Goal: Transaction & Acquisition: Download file/media

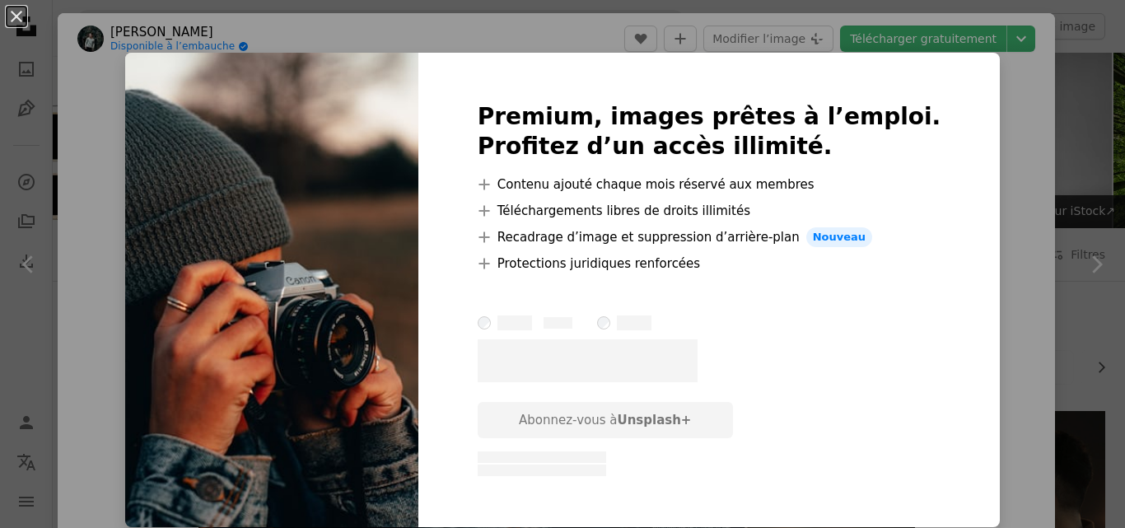
scroll to position [205, 0]
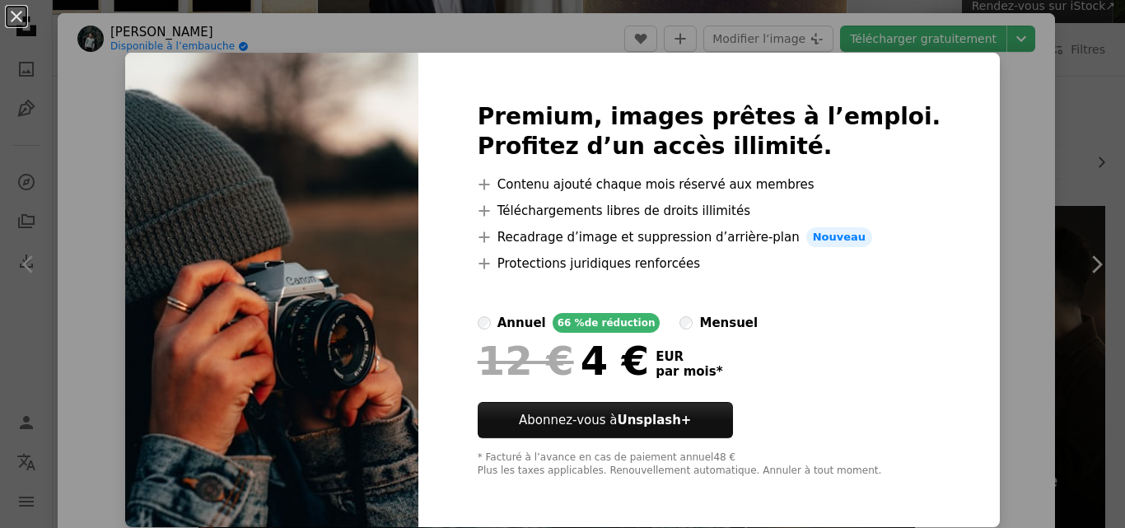
click at [321, 181] on img at bounding box center [271, 290] width 293 height 474
click at [941, 101] on div "Premium, images prêtes à l’emploi. Profitez d’un accès illimité. A plus sign Co…" at bounding box center [709, 290] width 582 height 474
click at [16, 21] on button "An X shape" at bounding box center [17, 17] width 20 height 20
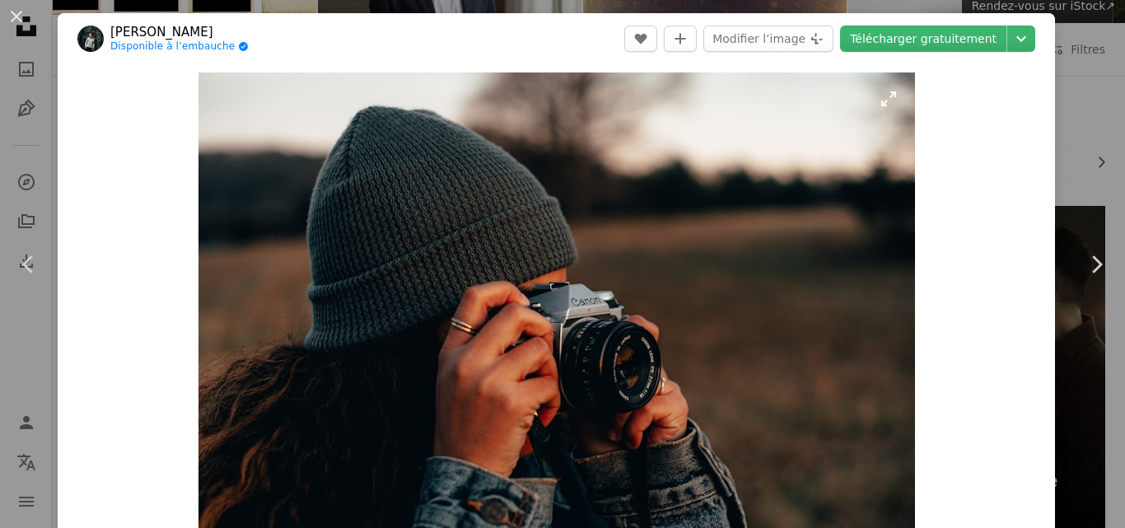
click at [512, 170] on img "Zoom sur cette image" at bounding box center [556, 311] width 716 height 478
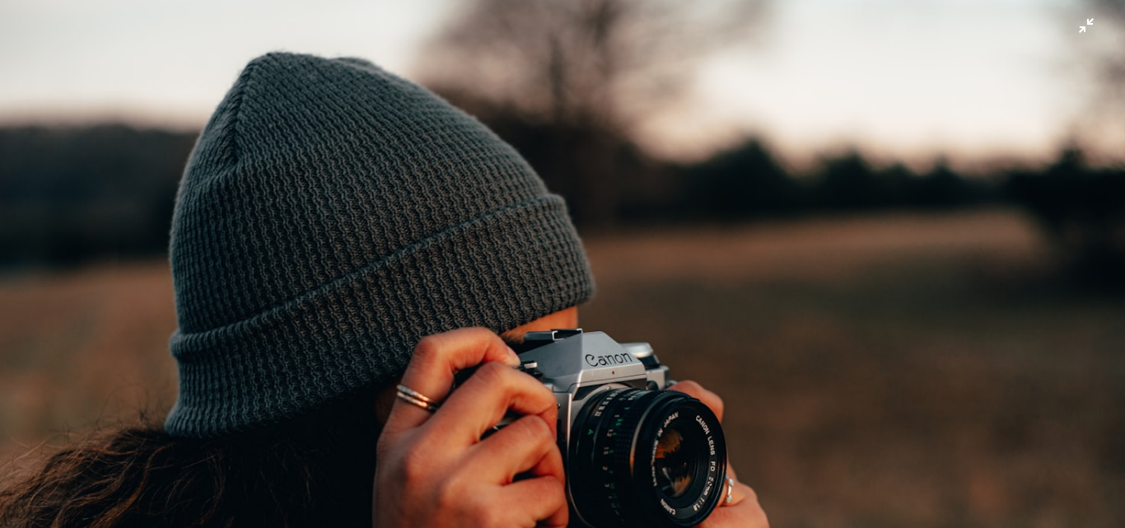
scroll to position [107, 0]
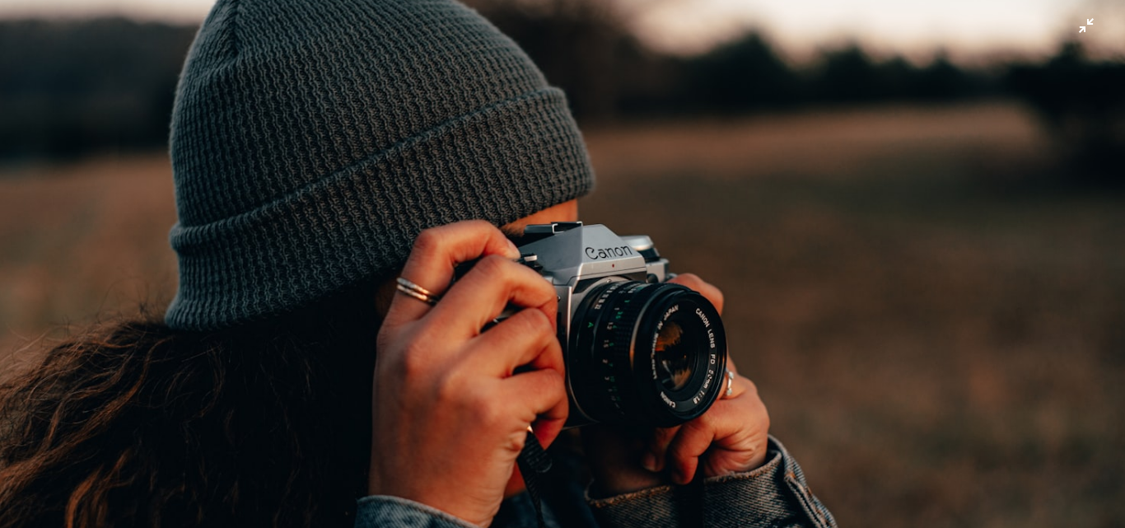
click at [1044, 88] on img "Zoom arrière sur cette image" at bounding box center [562, 267] width 1126 height 751
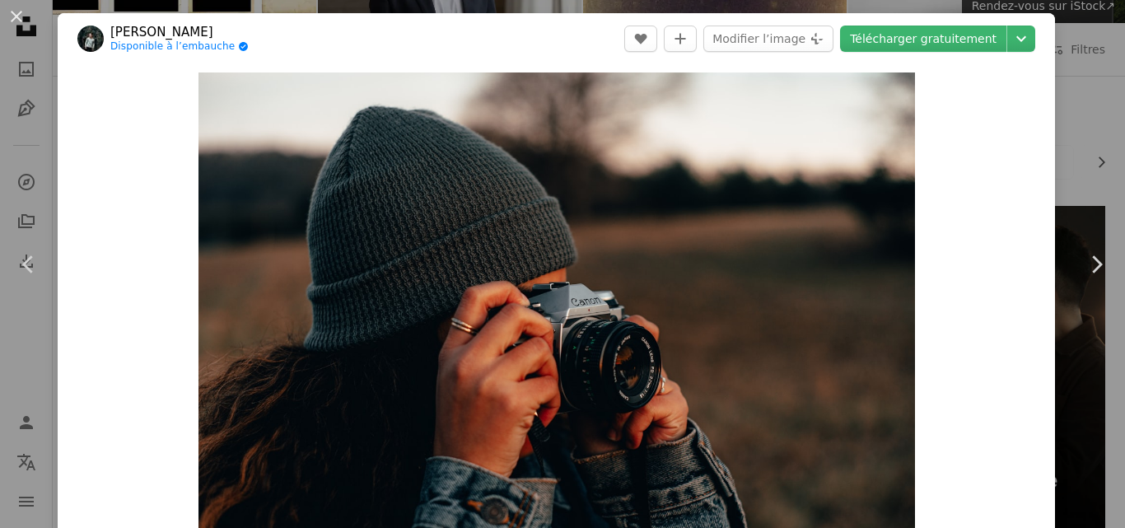
scroll to position [22, 0]
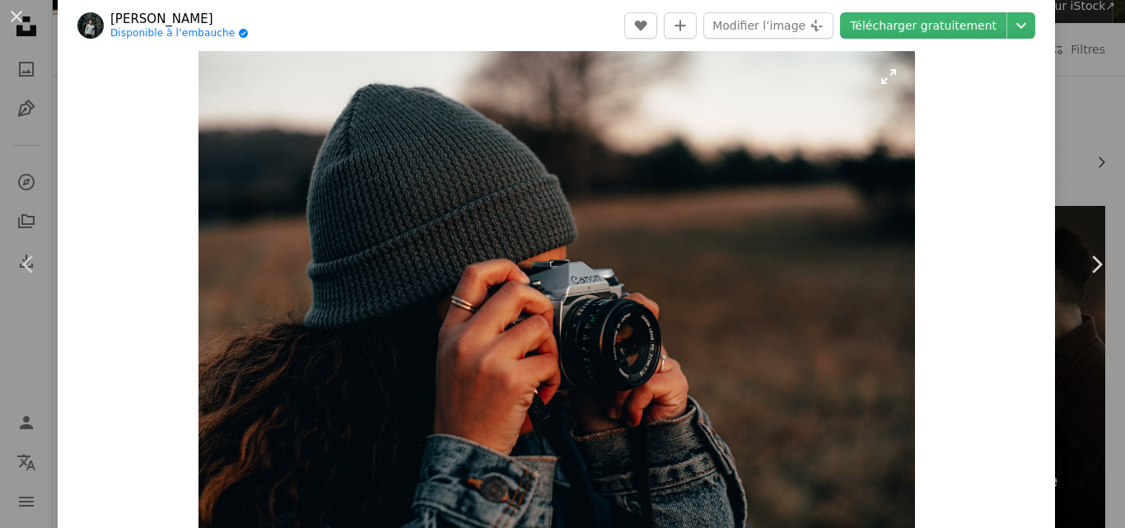
click at [776, 159] on img "Zoom sur cette image" at bounding box center [556, 289] width 716 height 478
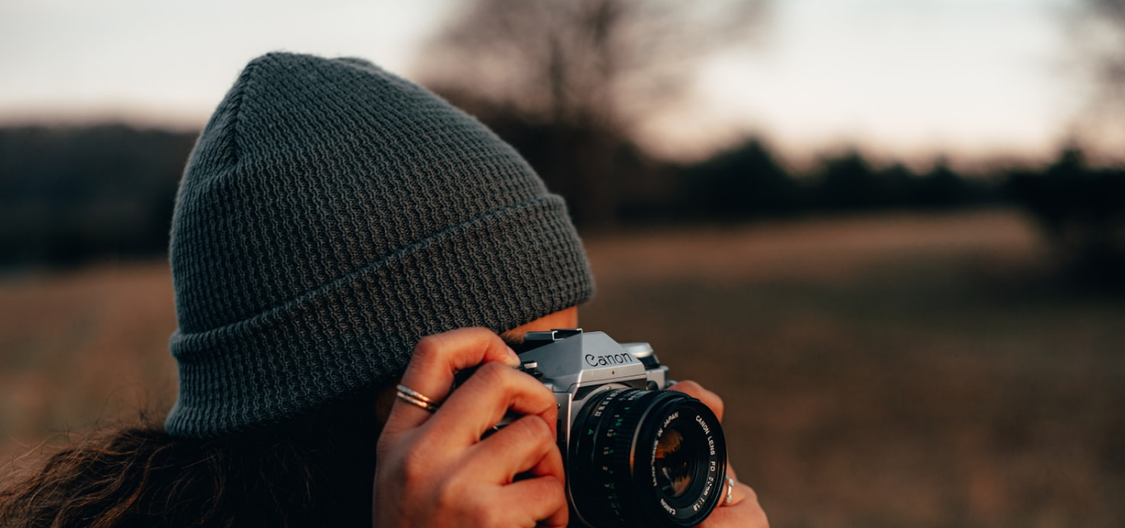
click at [776, 159] on img "Zoom arrière sur cette image" at bounding box center [562, 374] width 1126 height 751
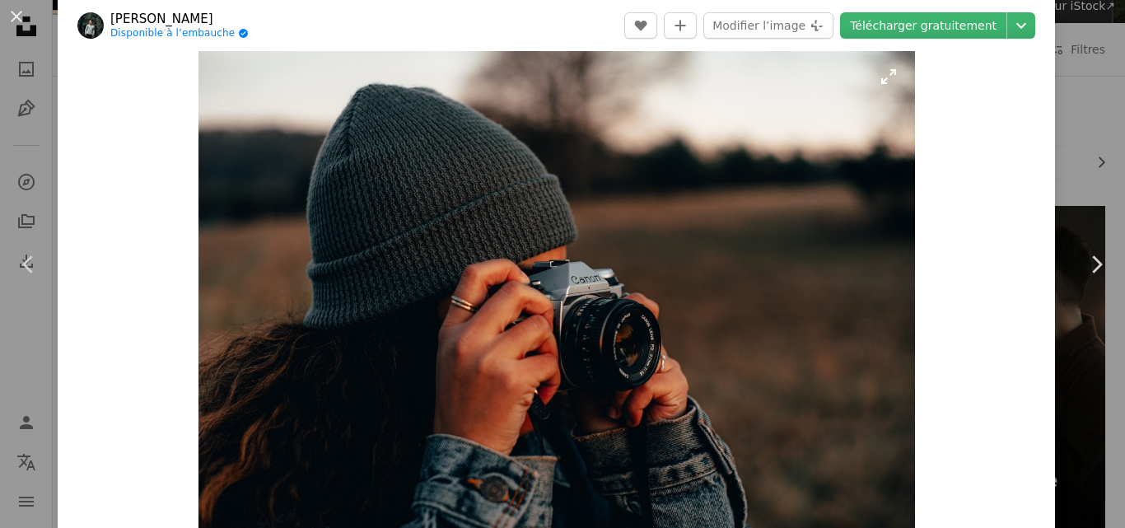
click at [776, 159] on img "Zoom sur cette image" at bounding box center [556, 289] width 716 height 478
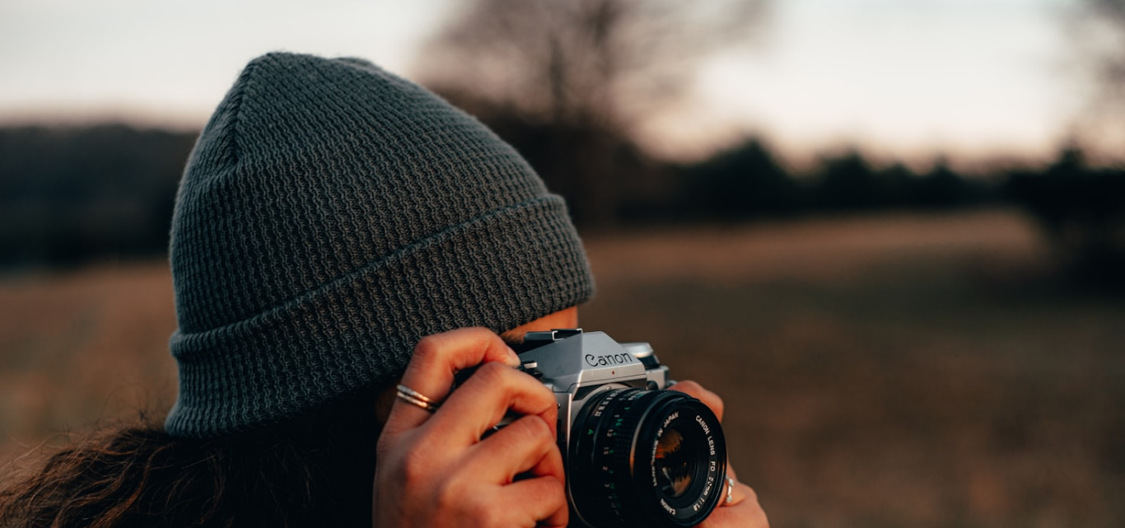
scroll to position [107, 0]
